Goal: Task Accomplishment & Management: Complete application form

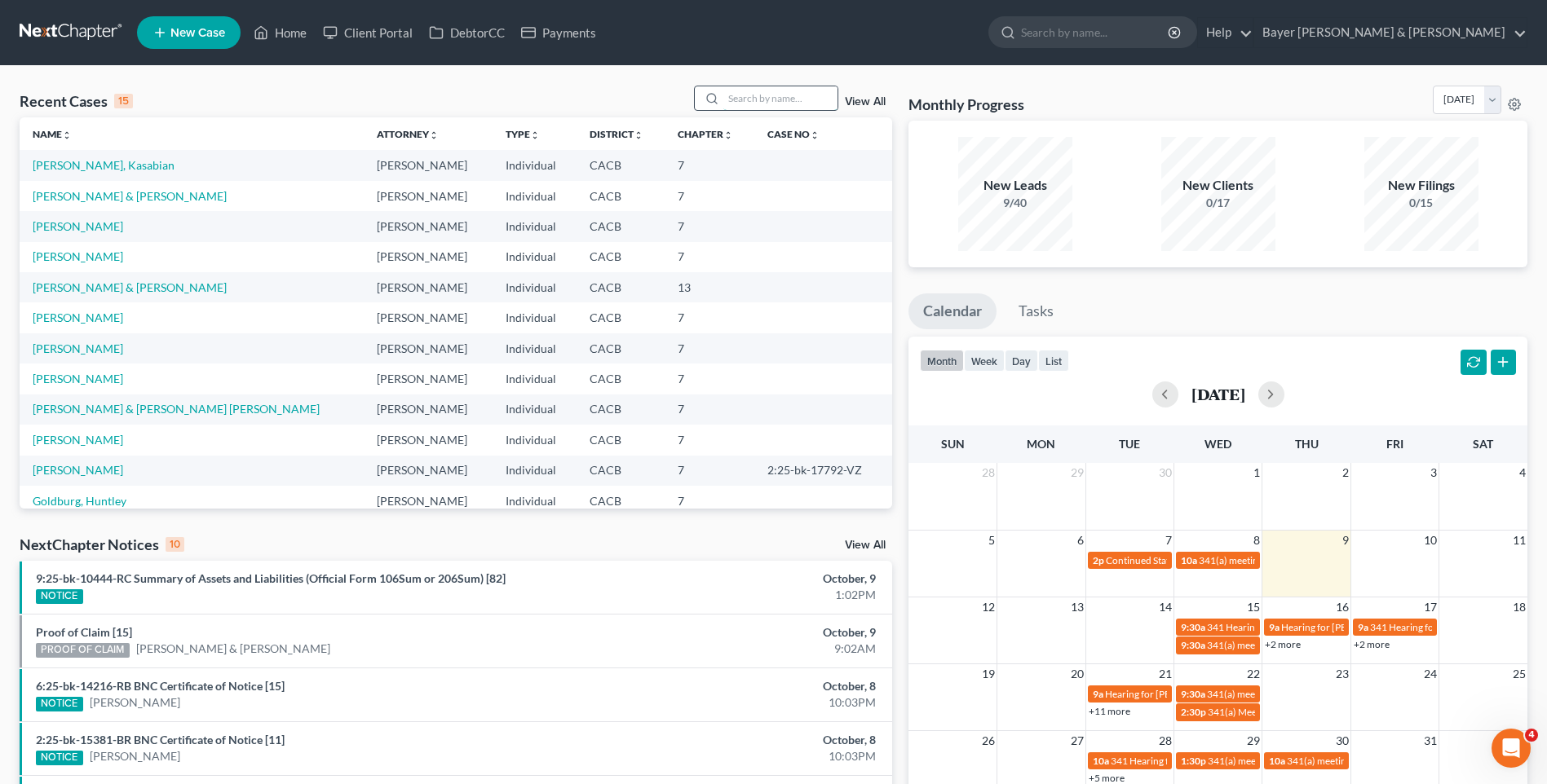
click at [795, 97] on input "search" at bounding box center [780, 98] width 114 height 24
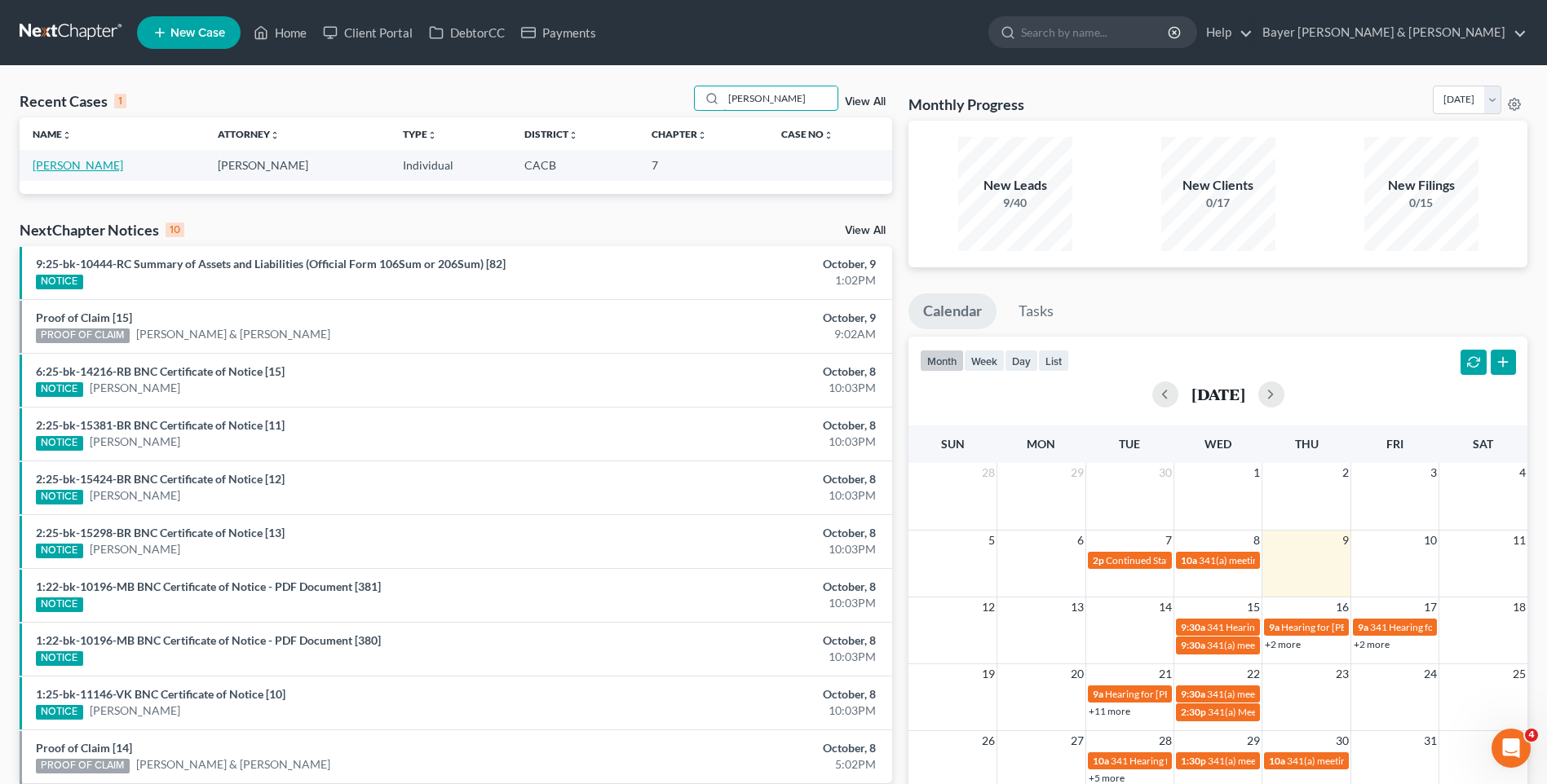
type input "[PERSON_NAME]"
click at [89, 166] on link "[PERSON_NAME]" at bounding box center [78, 165] width 90 height 14
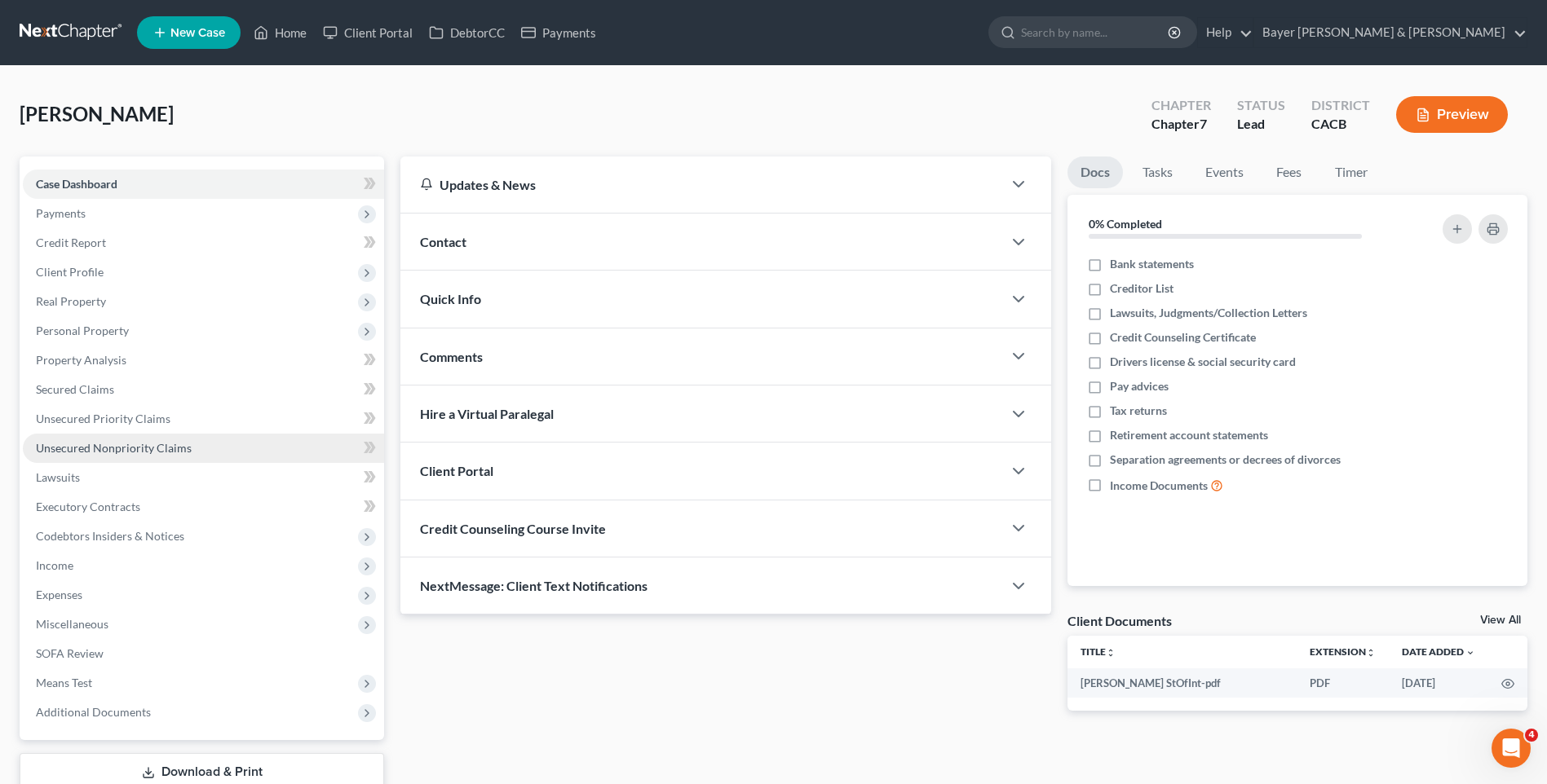
click at [136, 445] on span "Unsecured Nonpriority Claims" at bounding box center [114, 448] width 156 height 14
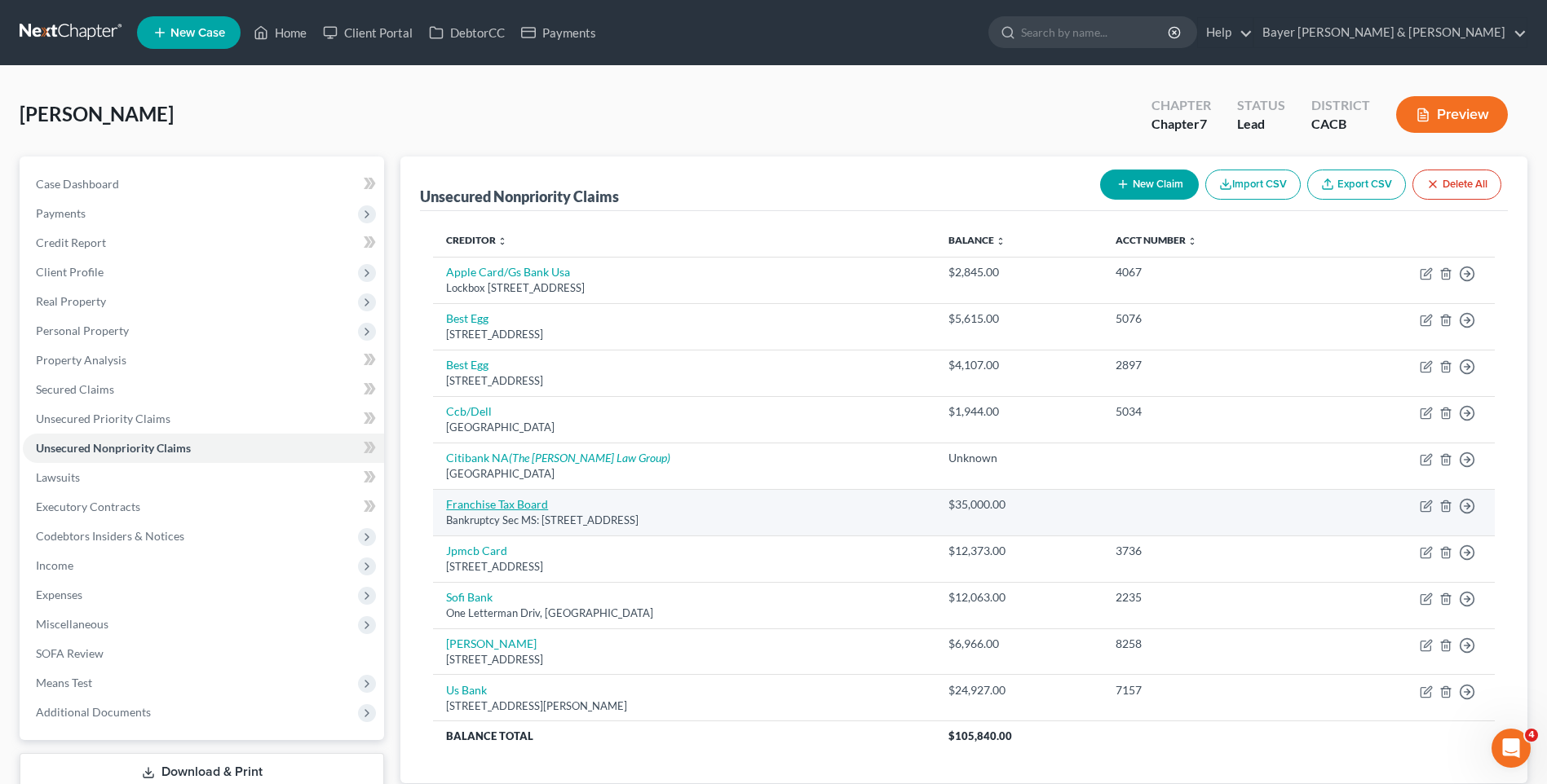
click at [526, 506] on link "Franchise Tax Board" at bounding box center [496, 504] width 102 height 14
select select "4"
select select "7"
select select "0"
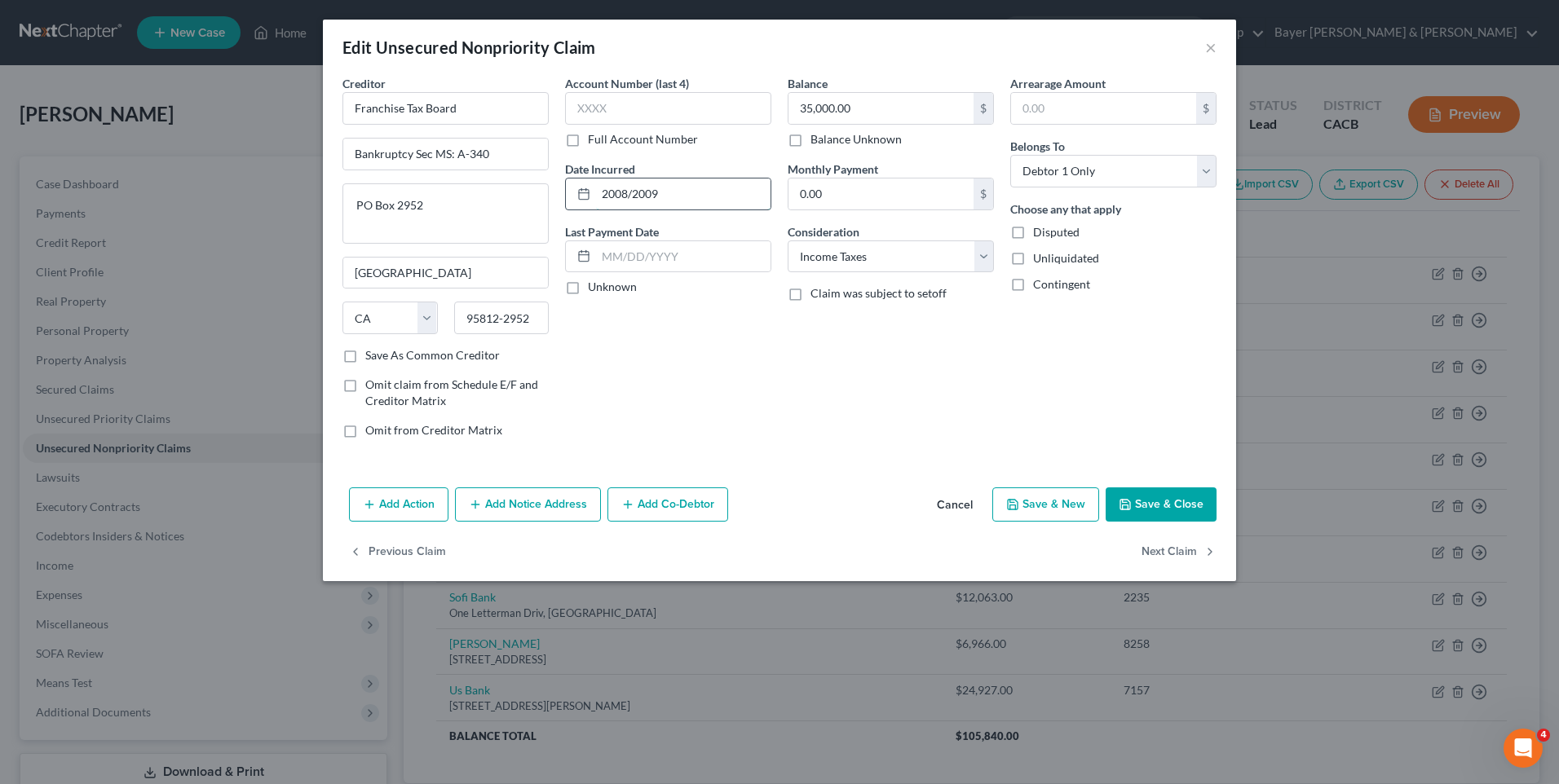
click at [631, 191] on input "2008/2009" at bounding box center [683, 194] width 175 height 31
type input "2009"
click at [867, 102] on input "35,000.00" at bounding box center [880, 108] width 185 height 31
click at [666, 388] on div "Account Number (last 4) Full Account Number Date Incurred 2009 Last Payment Dat…" at bounding box center [669, 263] width 223 height 376
click at [838, 106] on input "27,302" at bounding box center [880, 108] width 185 height 31
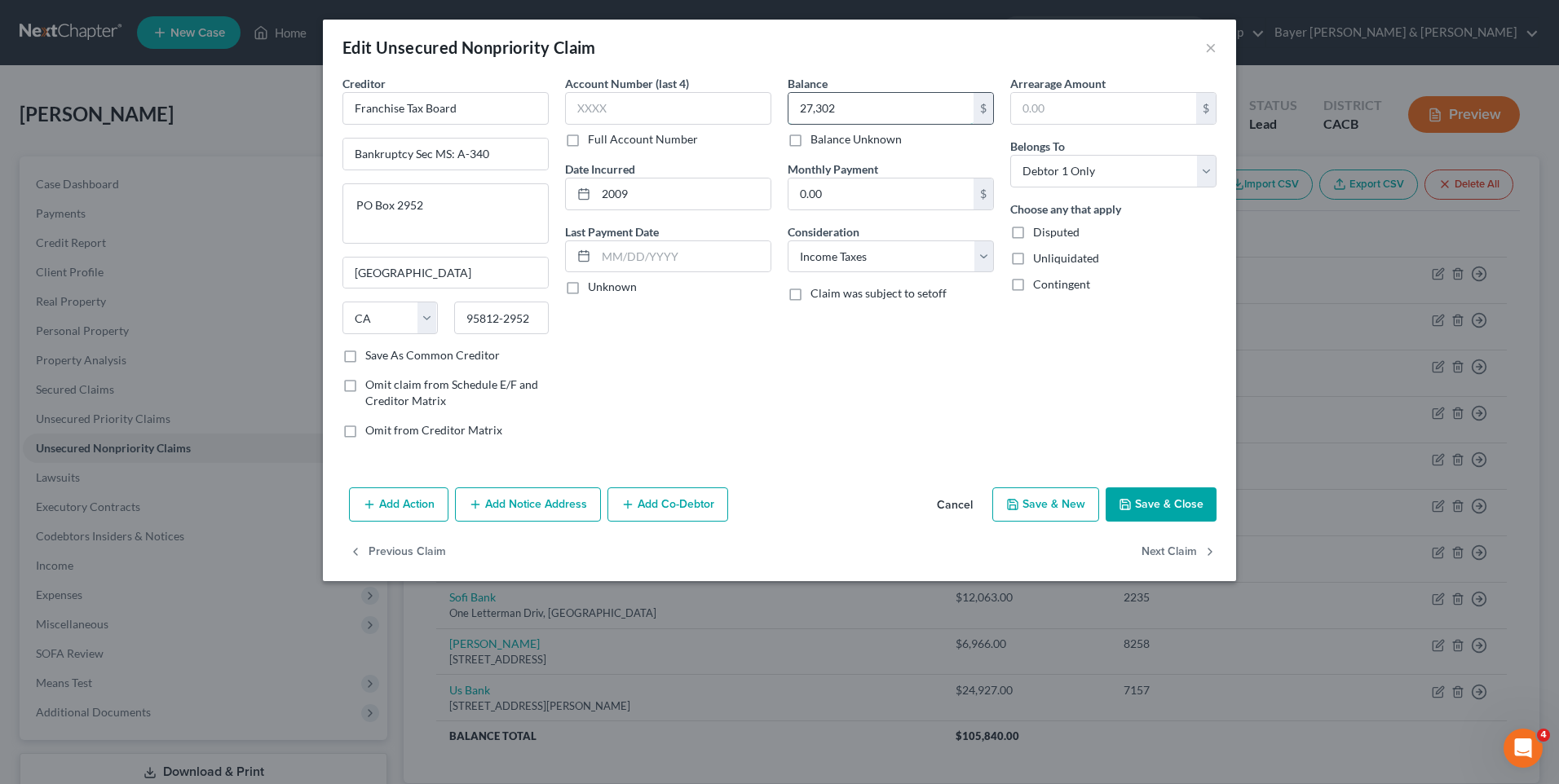
click at [838, 106] on input "27,302" at bounding box center [880, 108] width 185 height 31
click at [827, 388] on div "Balance 27,303.00 $ Balance Unknown Balance Undetermined 27,303 $ Balance Unkno…" at bounding box center [891, 263] width 223 height 376
click at [1163, 506] on button "Save & Close" at bounding box center [1161, 505] width 111 height 35
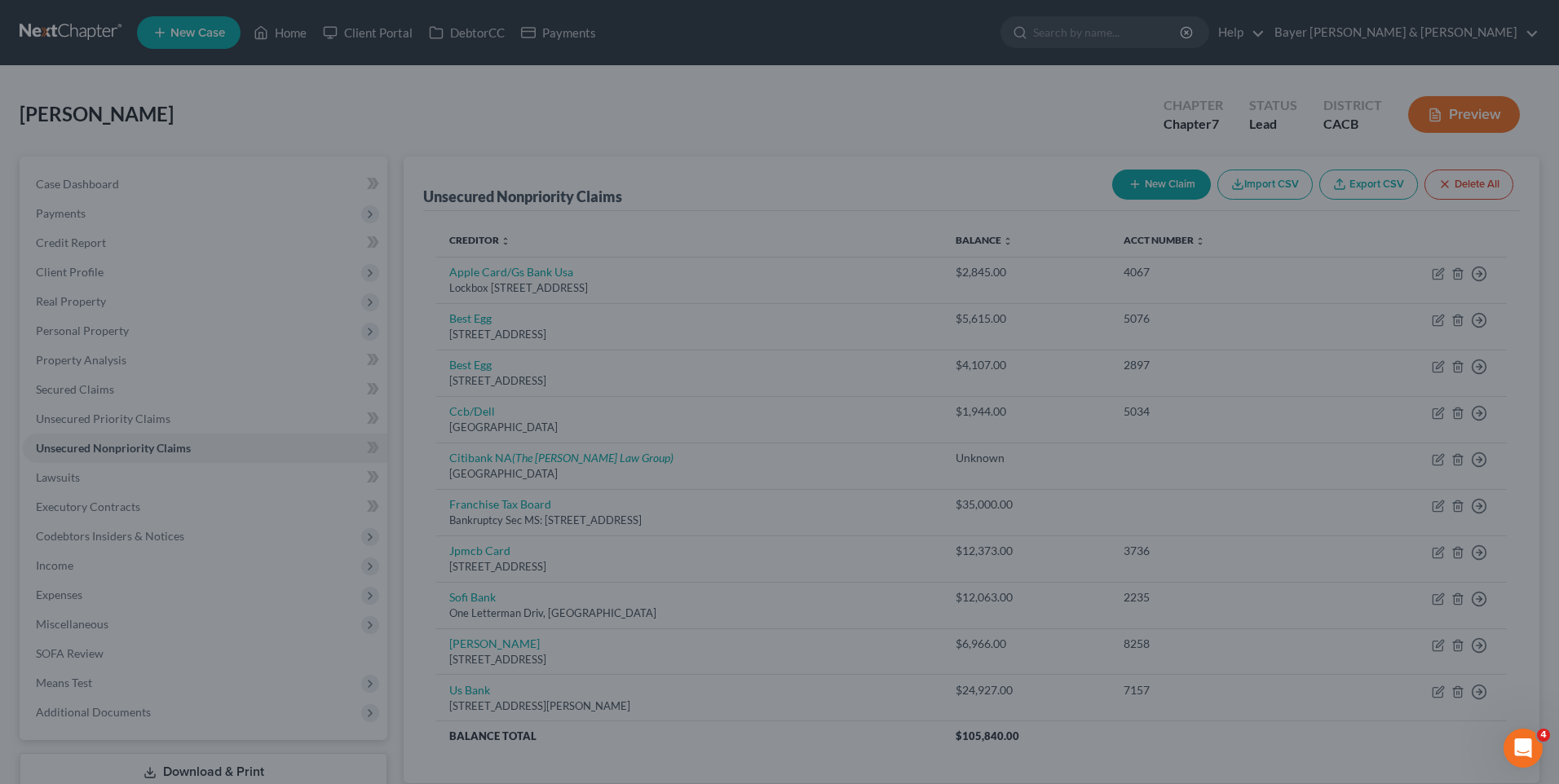
type input "27,303.00"
type input "0"
